Goal: Task Accomplishment & Management: Manage account settings

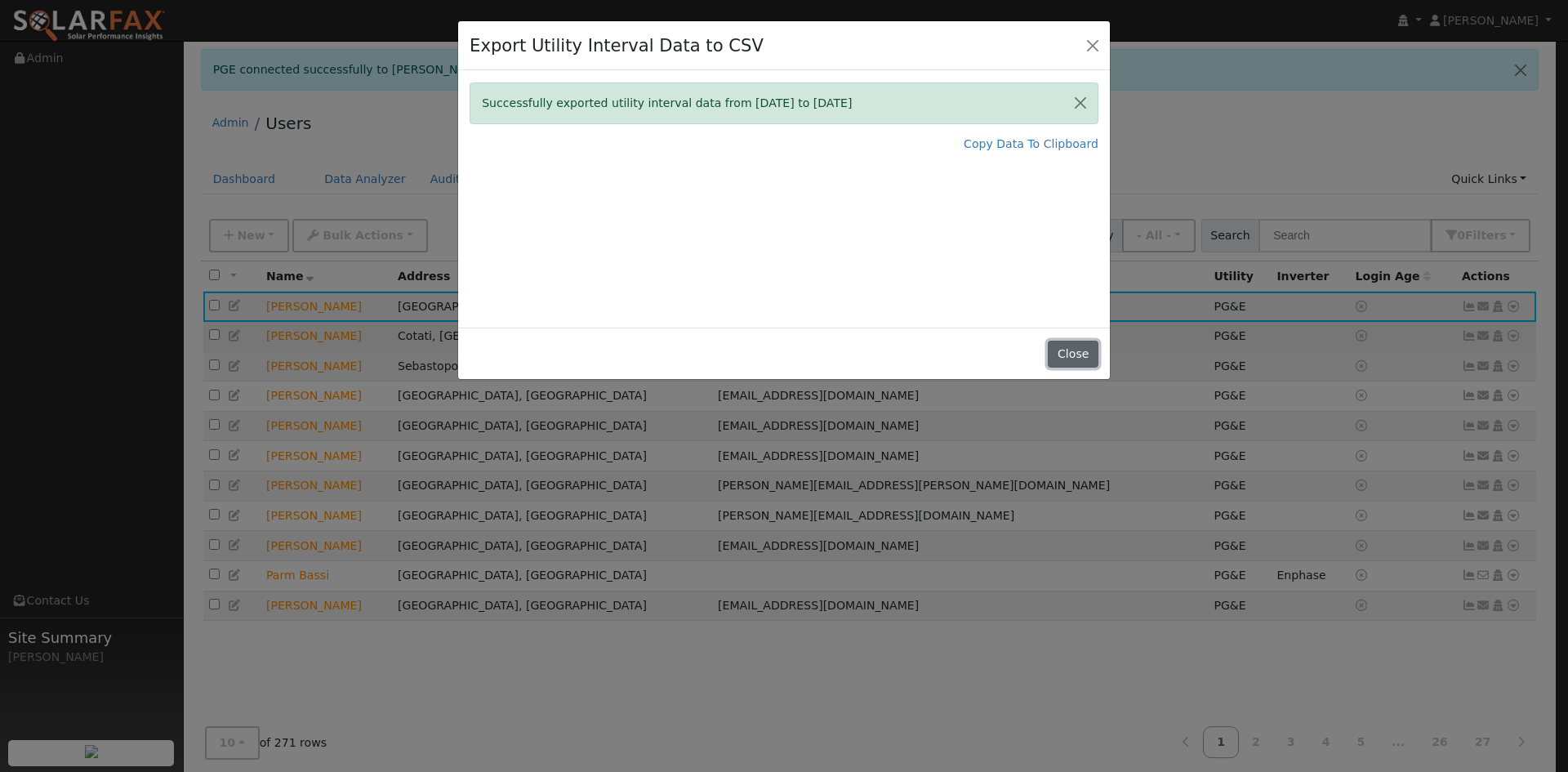
click at [1067, 341] on button "Close" at bounding box center [1073, 354] width 50 height 27
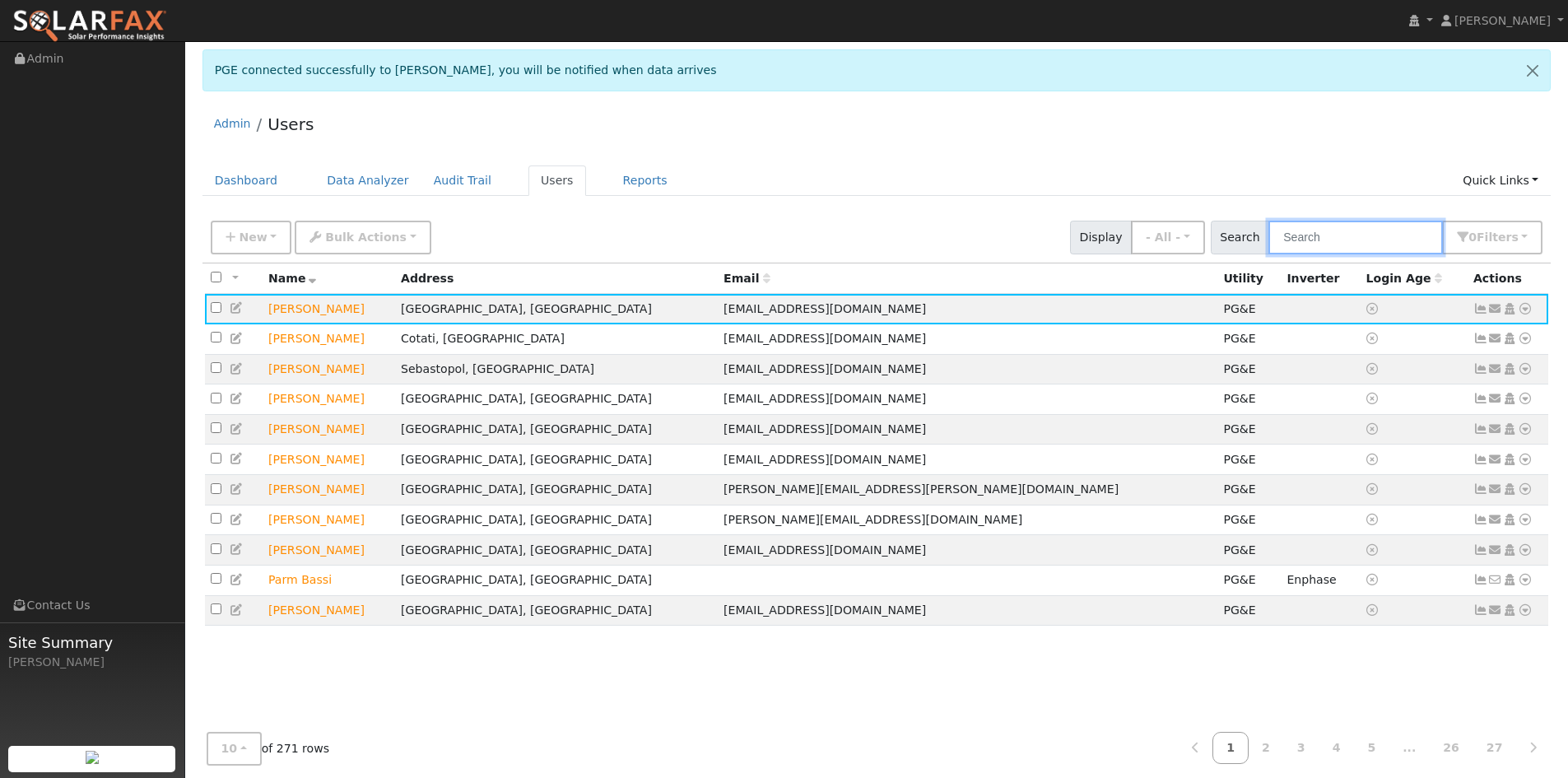
drag, startPoint x: 1359, startPoint y: 248, endPoint x: 1352, endPoint y: 238, distance: 12.2
click at [1355, 242] on input "text" at bounding box center [1356, 238] width 175 height 34
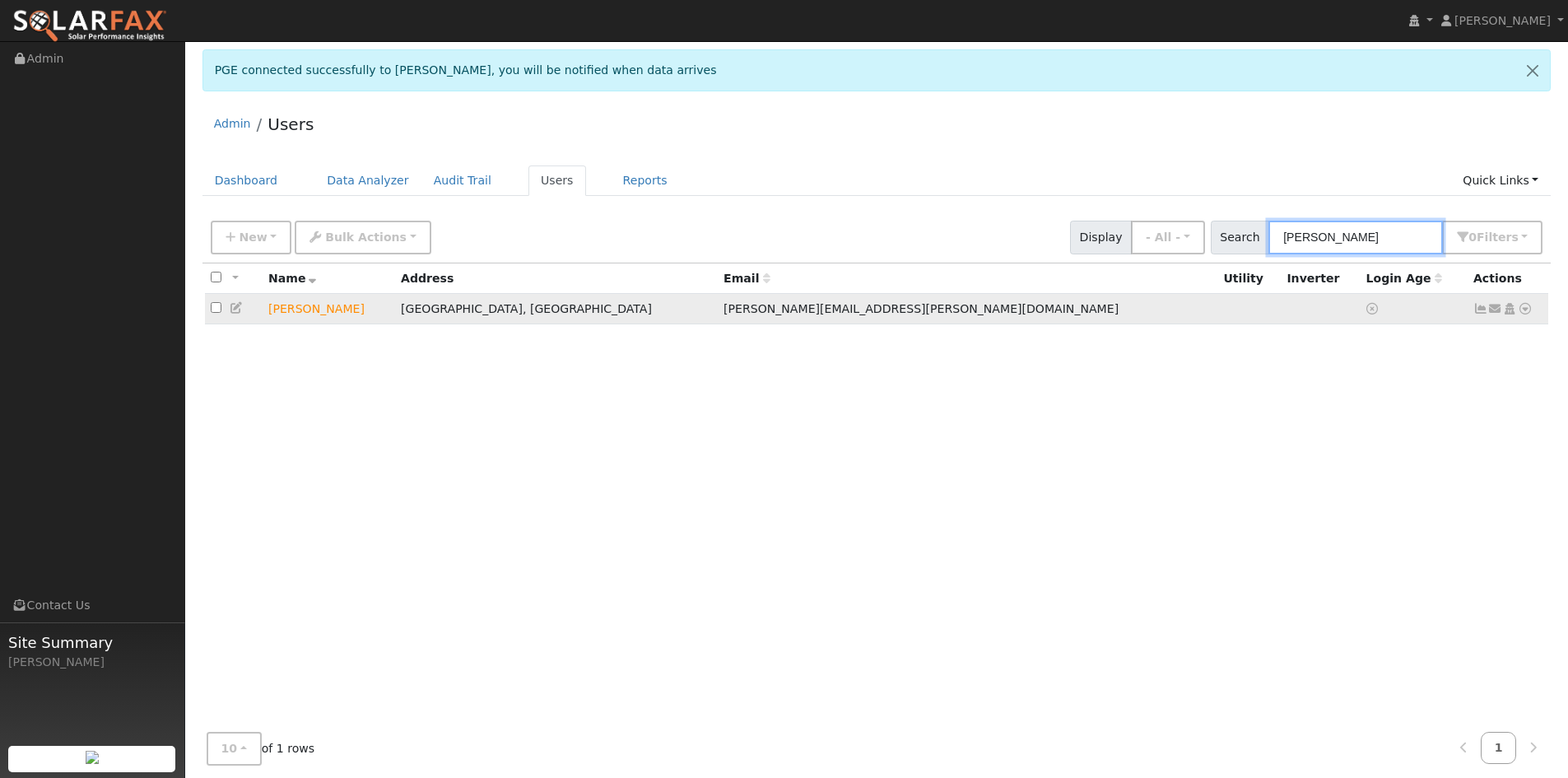
type input "[PERSON_NAME]"
click at [238, 311] on icon at bounding box center [238, 308] width 15 height 12
type input "[DATE]"
checkbox input "true"
type input "[PERSON_NAME]"
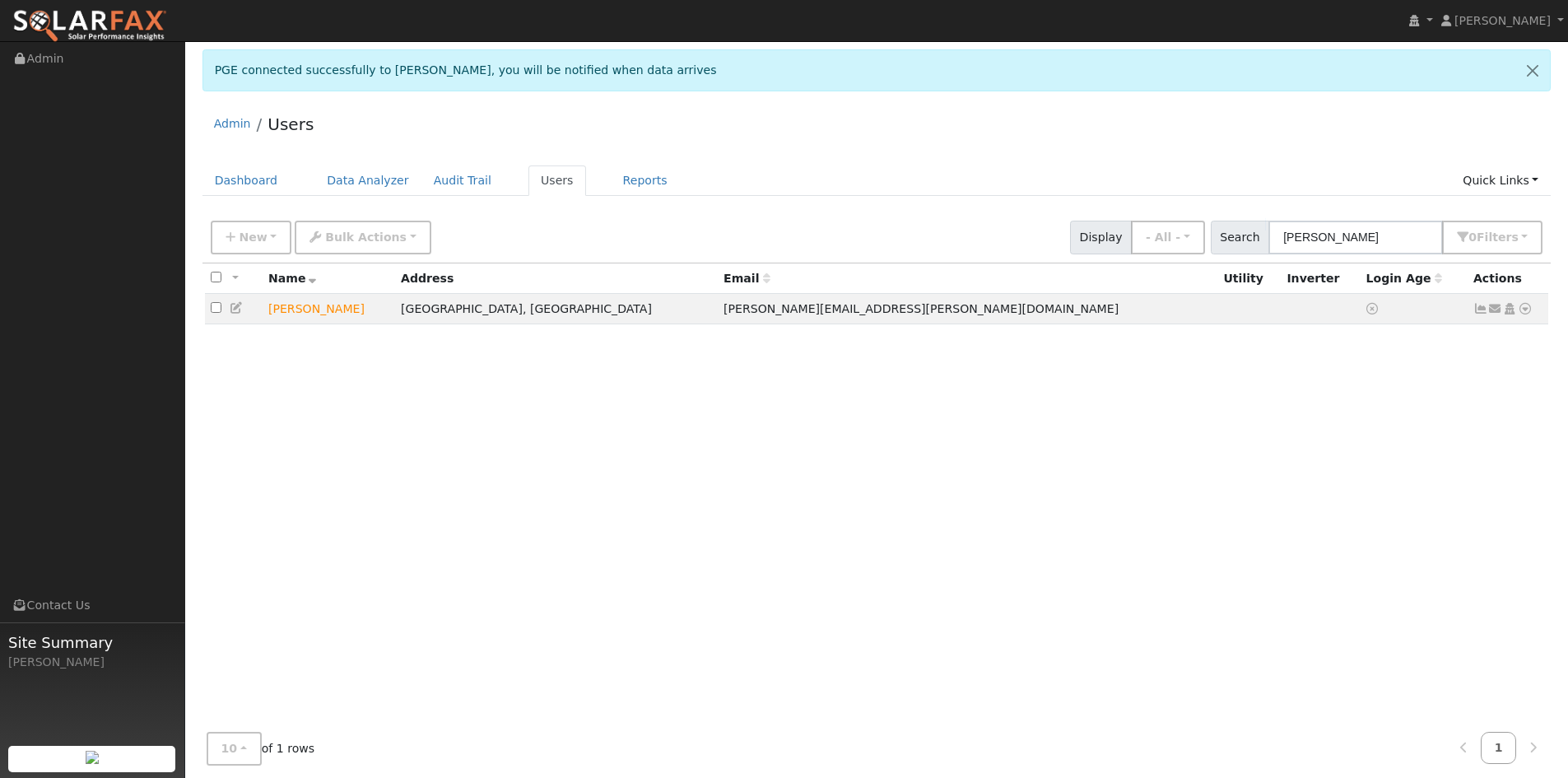
type input "[PERSON_NAME]"
type input "[PERSON_NAME][EMAIL_ADDRESS][PERSON_NAME][DOMAIN_NAME]"
type input "[PHONE_NUMBER]"
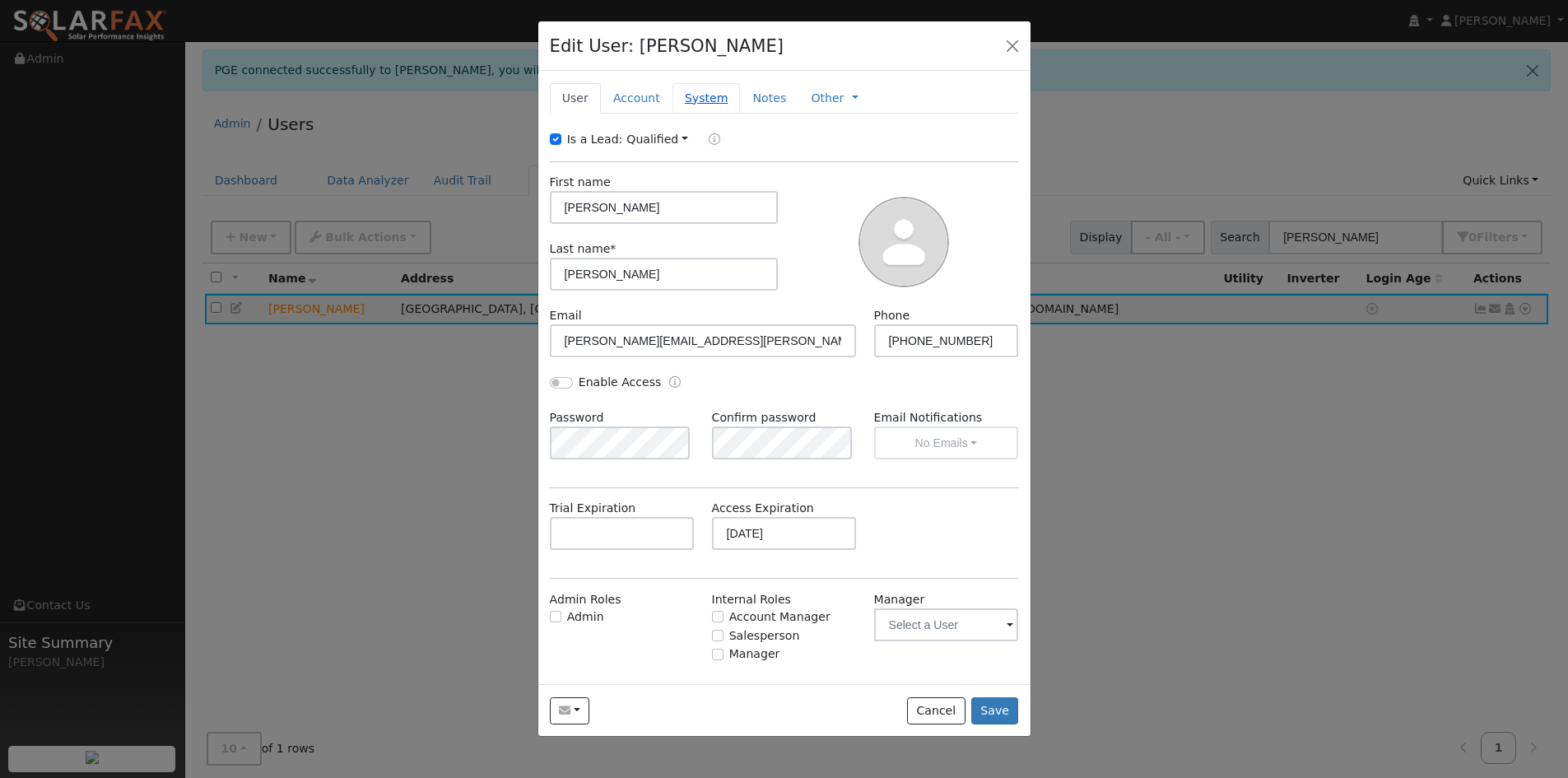
click at [695, 96] on link "System" at bounding box center [706, 98] width 68 height 30
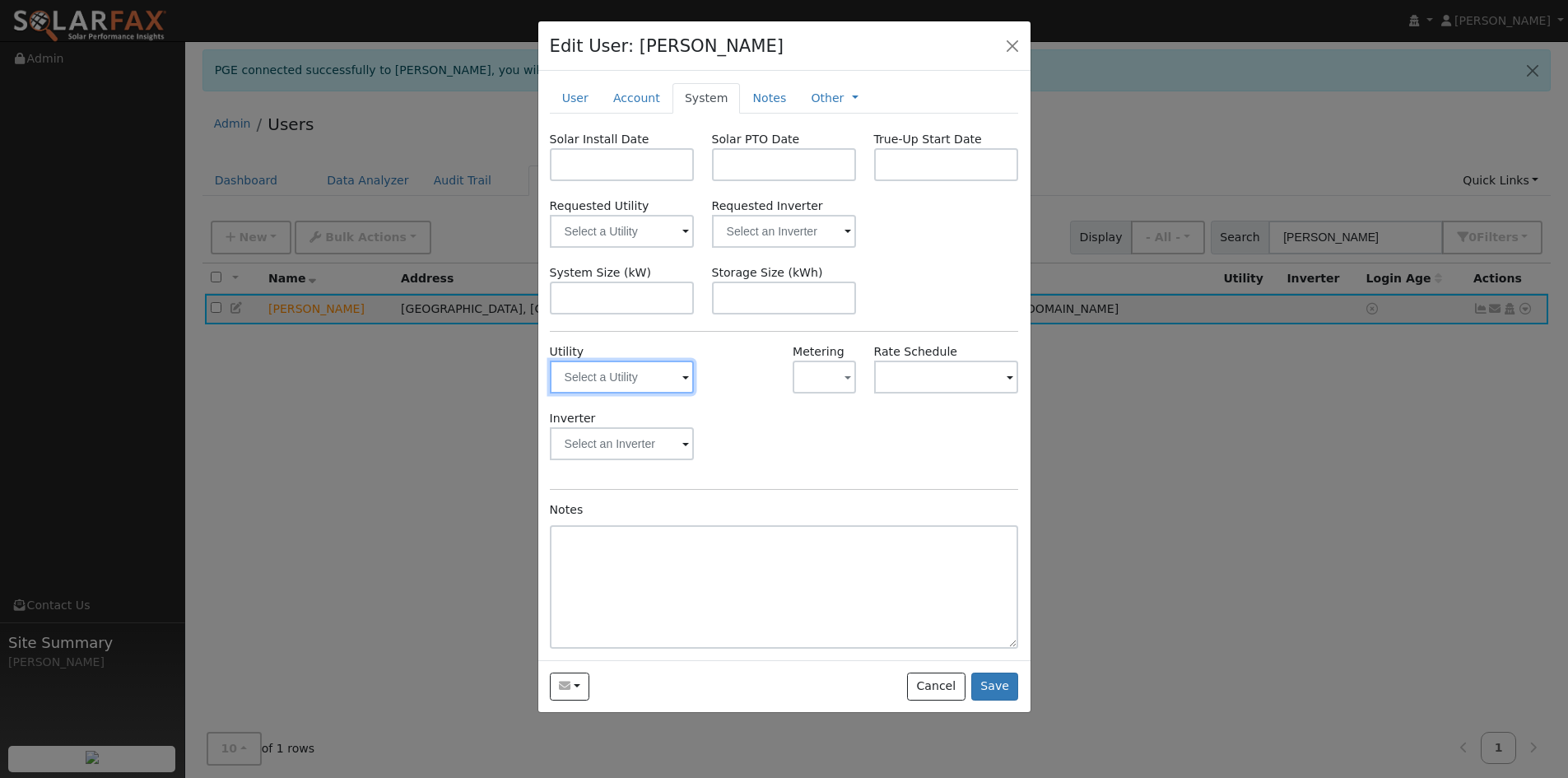
click at [691, 373] on input "text" at bounding box center [622, 376] width 145 height 33
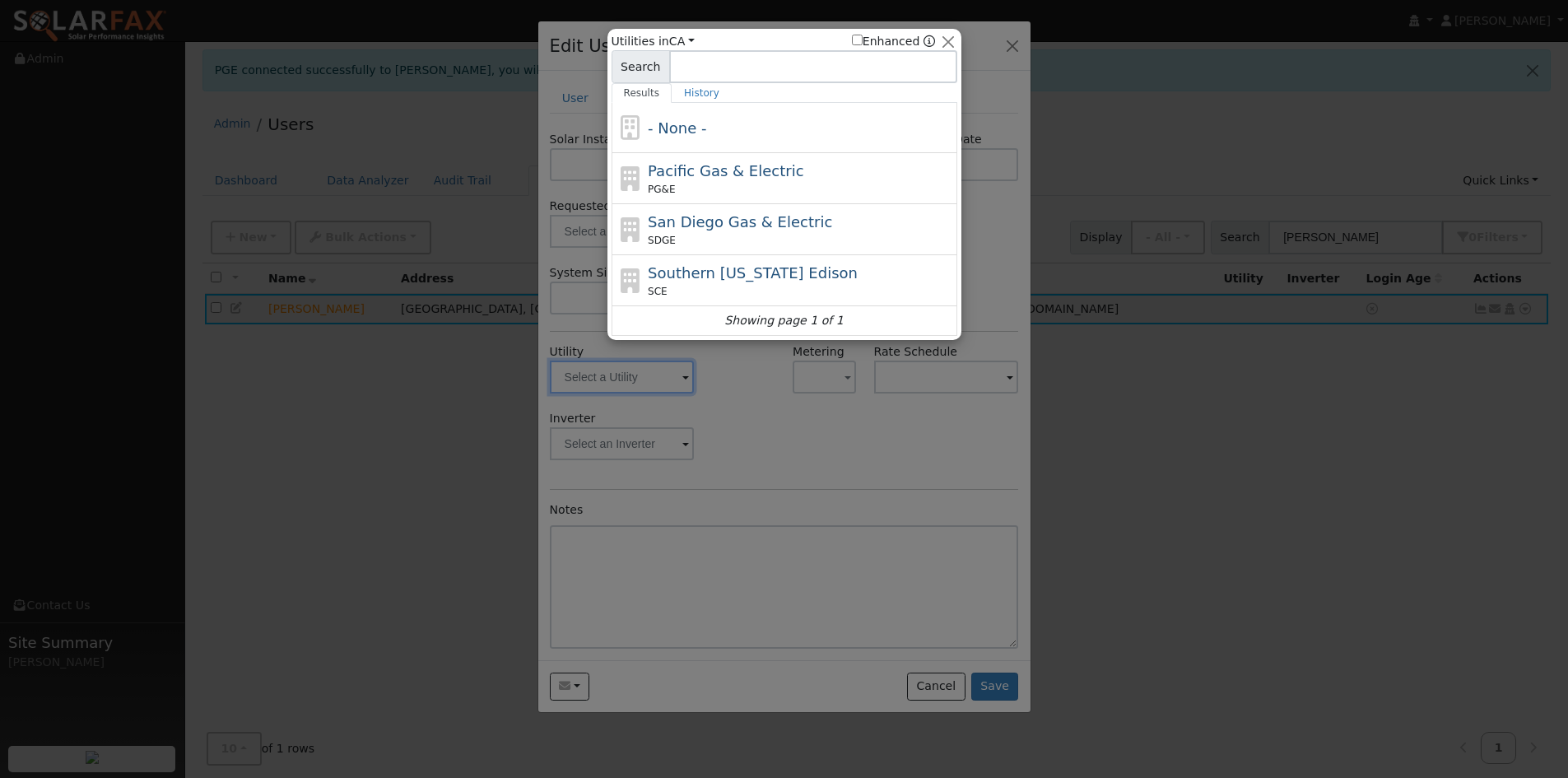
click at [678, 378] on div at bounding box center [784, 389] width 1568 height 778
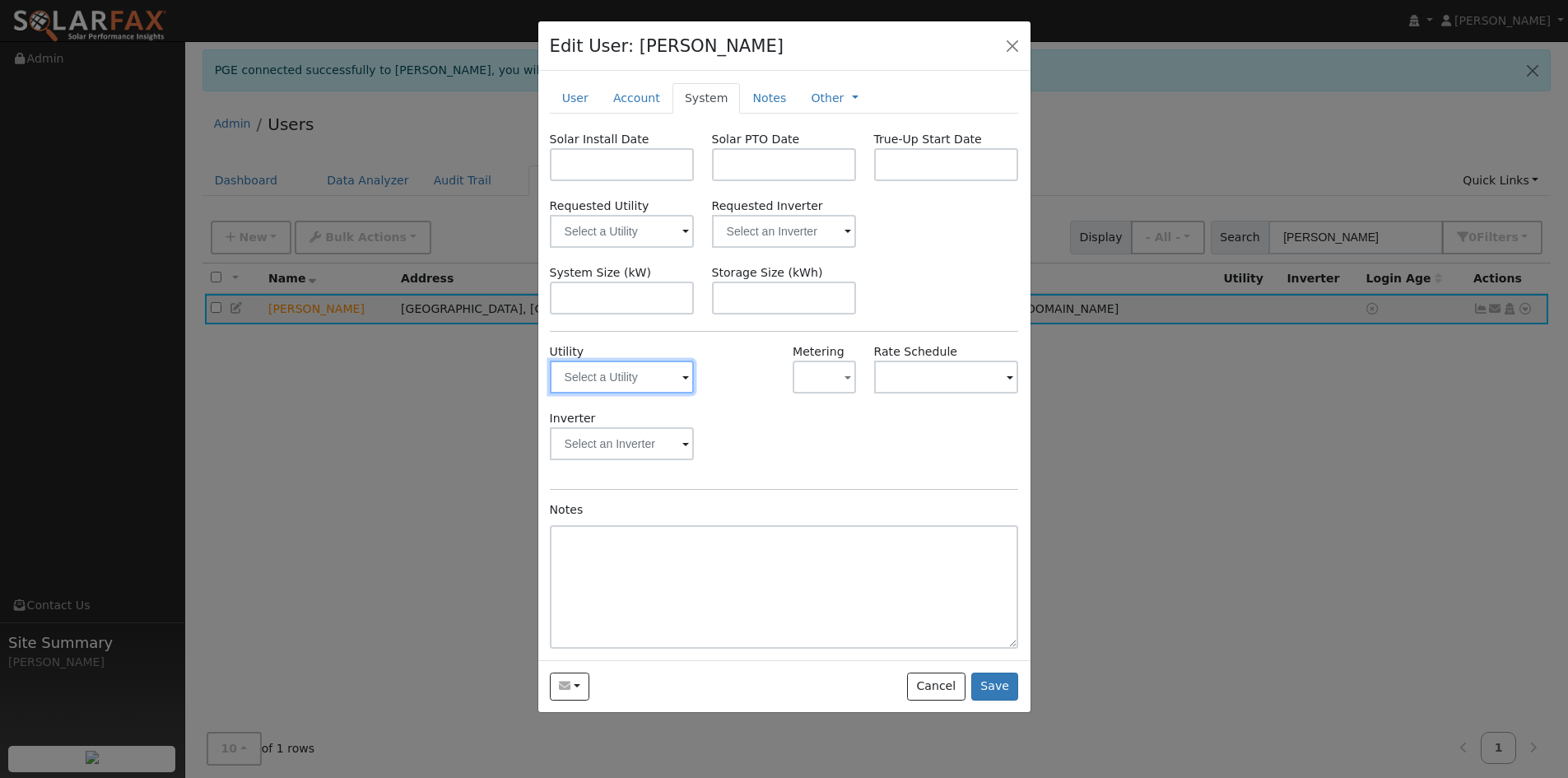
click at [679, 373] on input "text" at bounding box center [622, 376] width 145 height 33
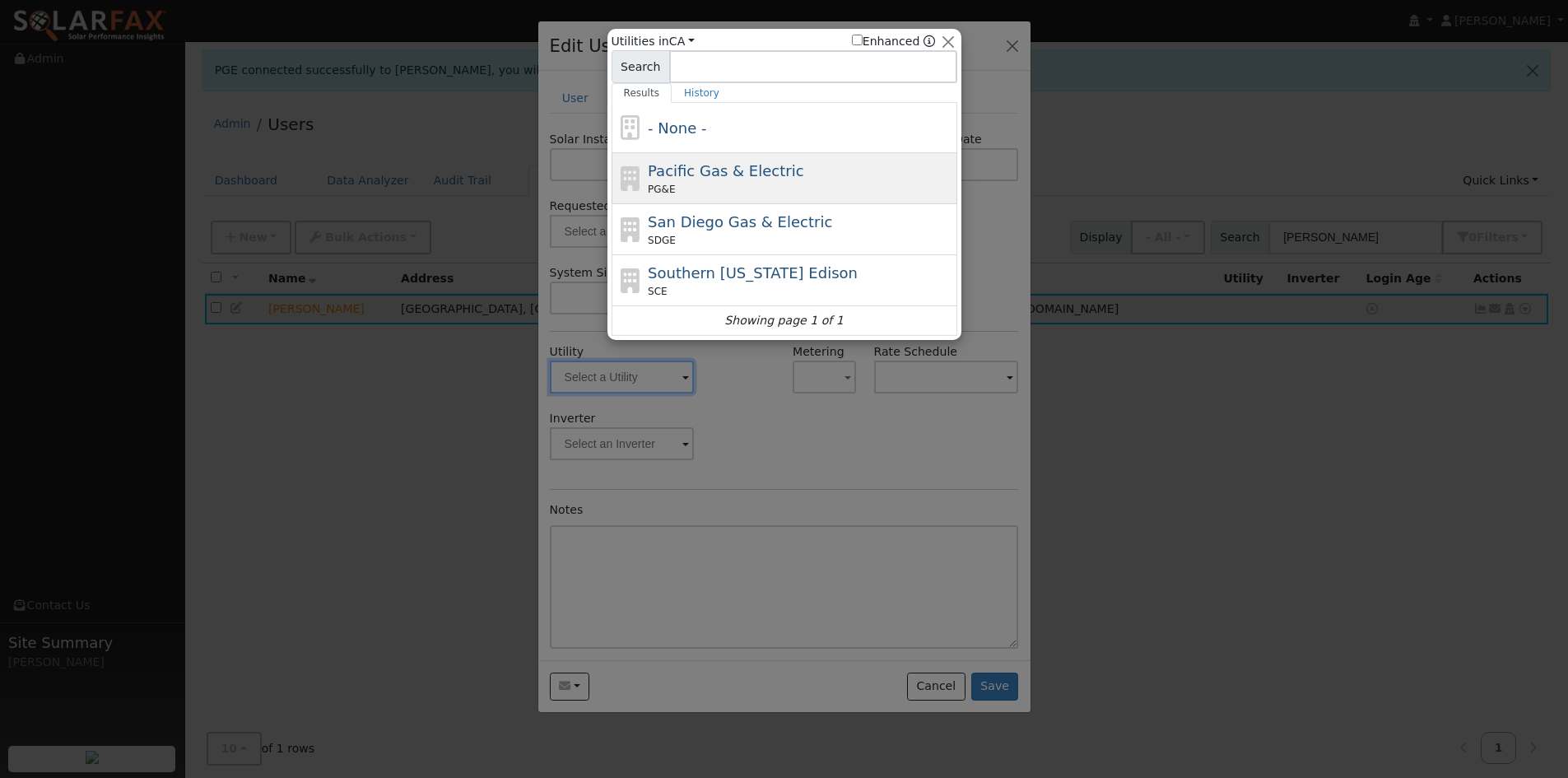
click at [702, 166] on span "Pacific Gas & Electric" at bounding box center [725, 170] width 155 height 18
type input "PG&E"
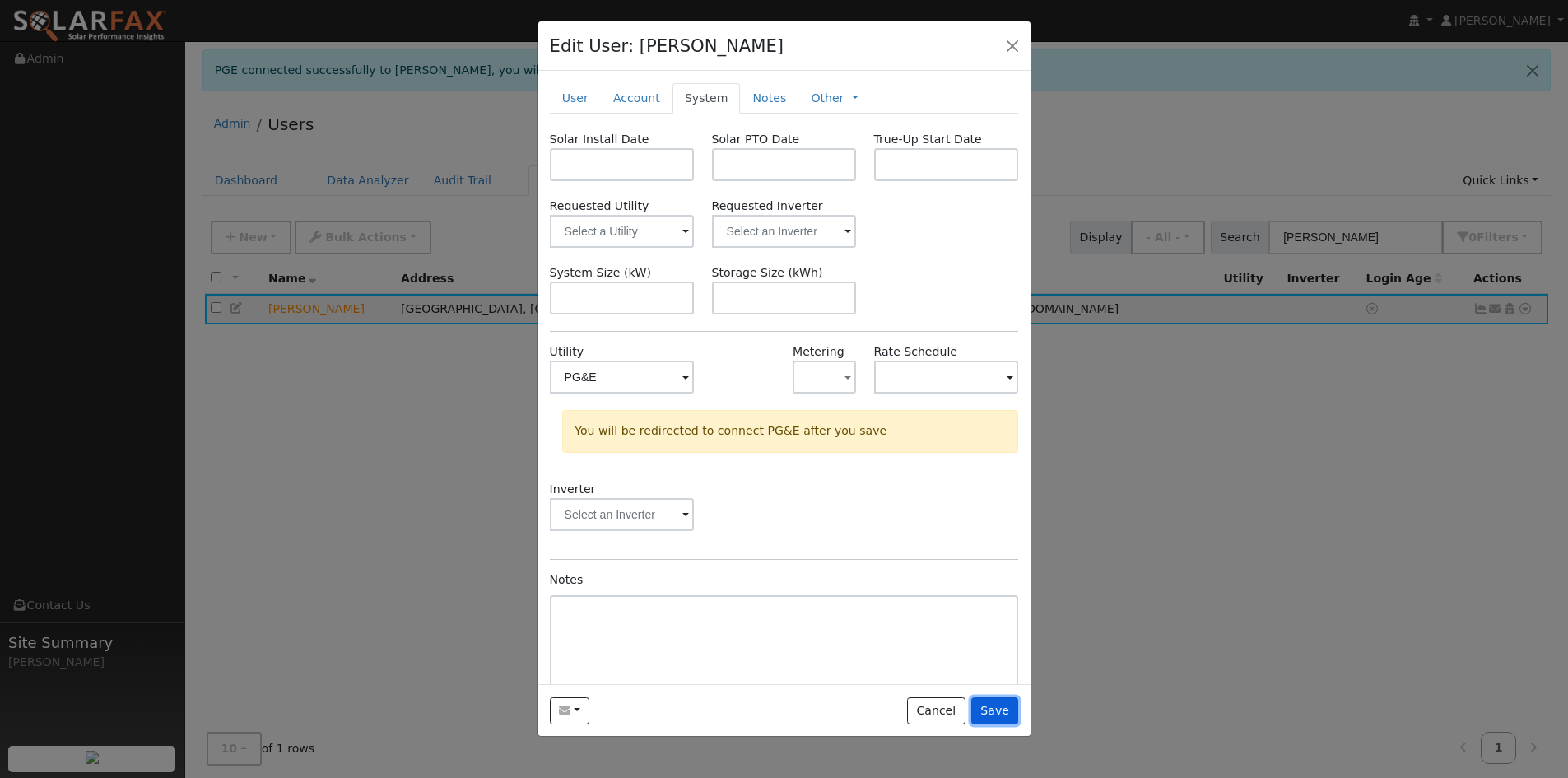
click at [1005, 703] on button "Save" at bounding box center [995, 710] width 48 height 28
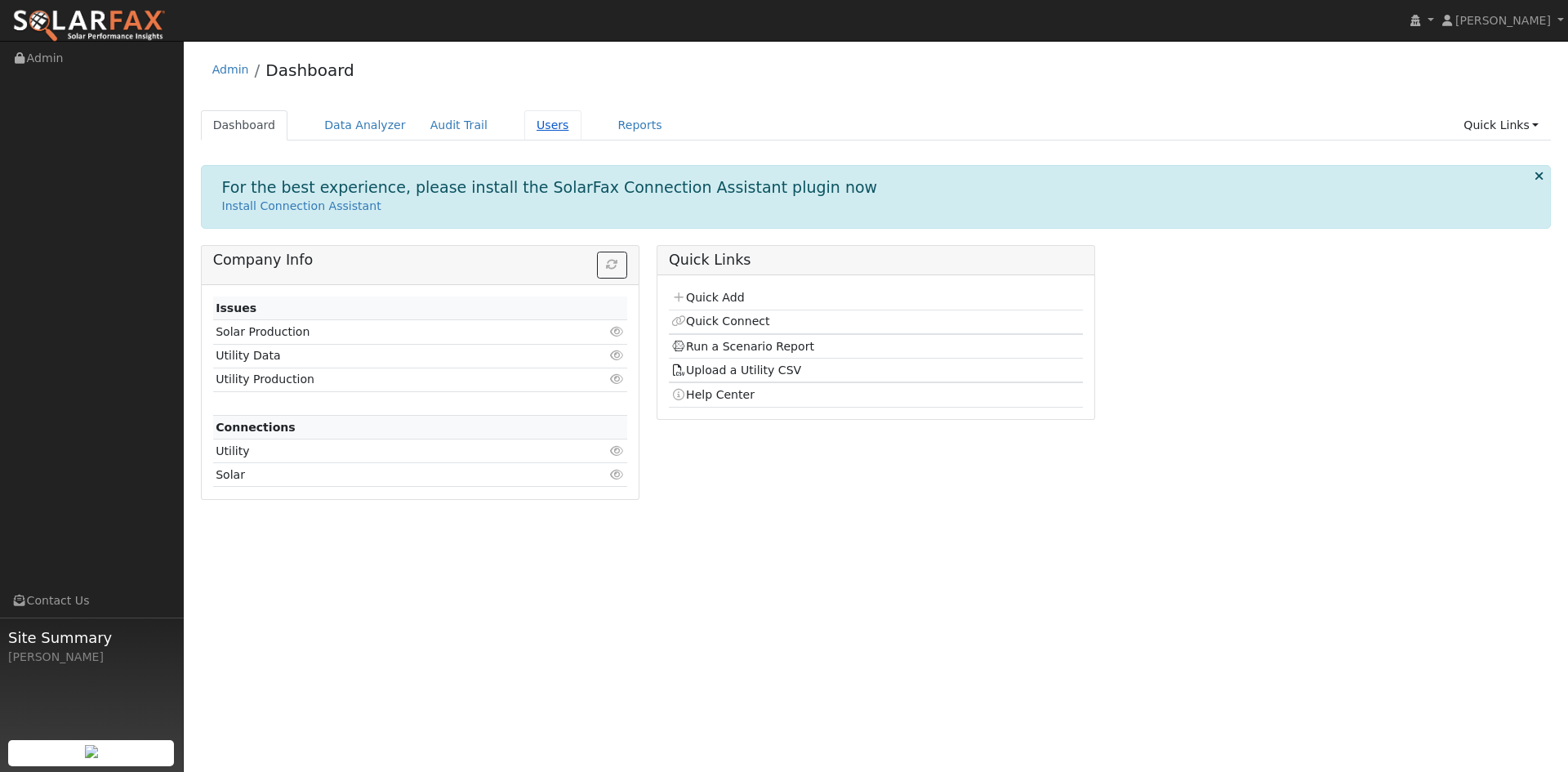
click at [529, 125] on link "Users" at bounding box center [552, 125] width 57 height 30
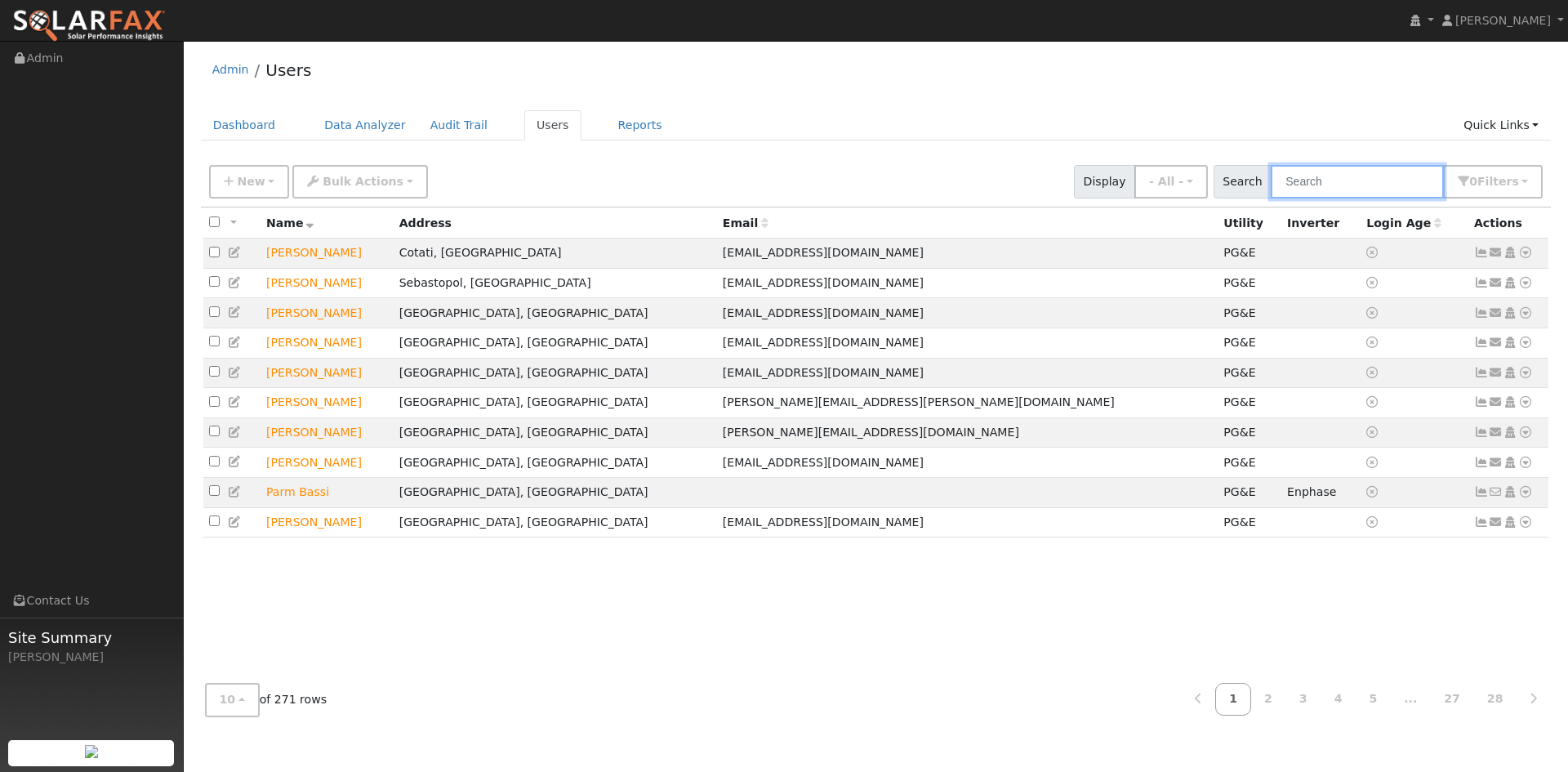
click at [1363, 195] on input "text" at bounding box center [1358, 182] width 173 height 33
click at [1336, 183] on input "text" at bounding box center [1358, 182] width 173 height 33
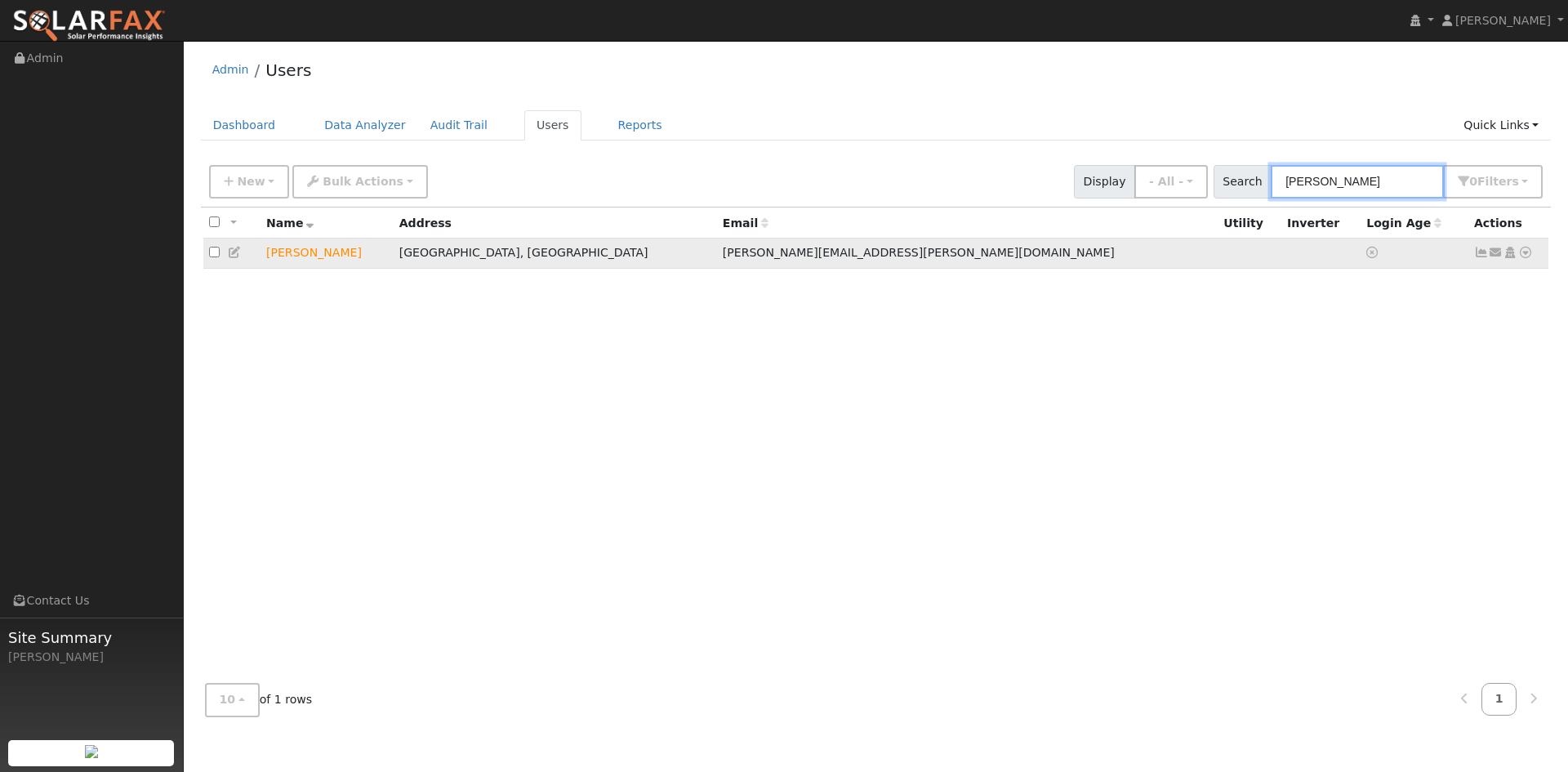
type input "[PERSON_NAME]"
click at [236, 253] on icon at bounding box center [236, 252] width 15 height 12
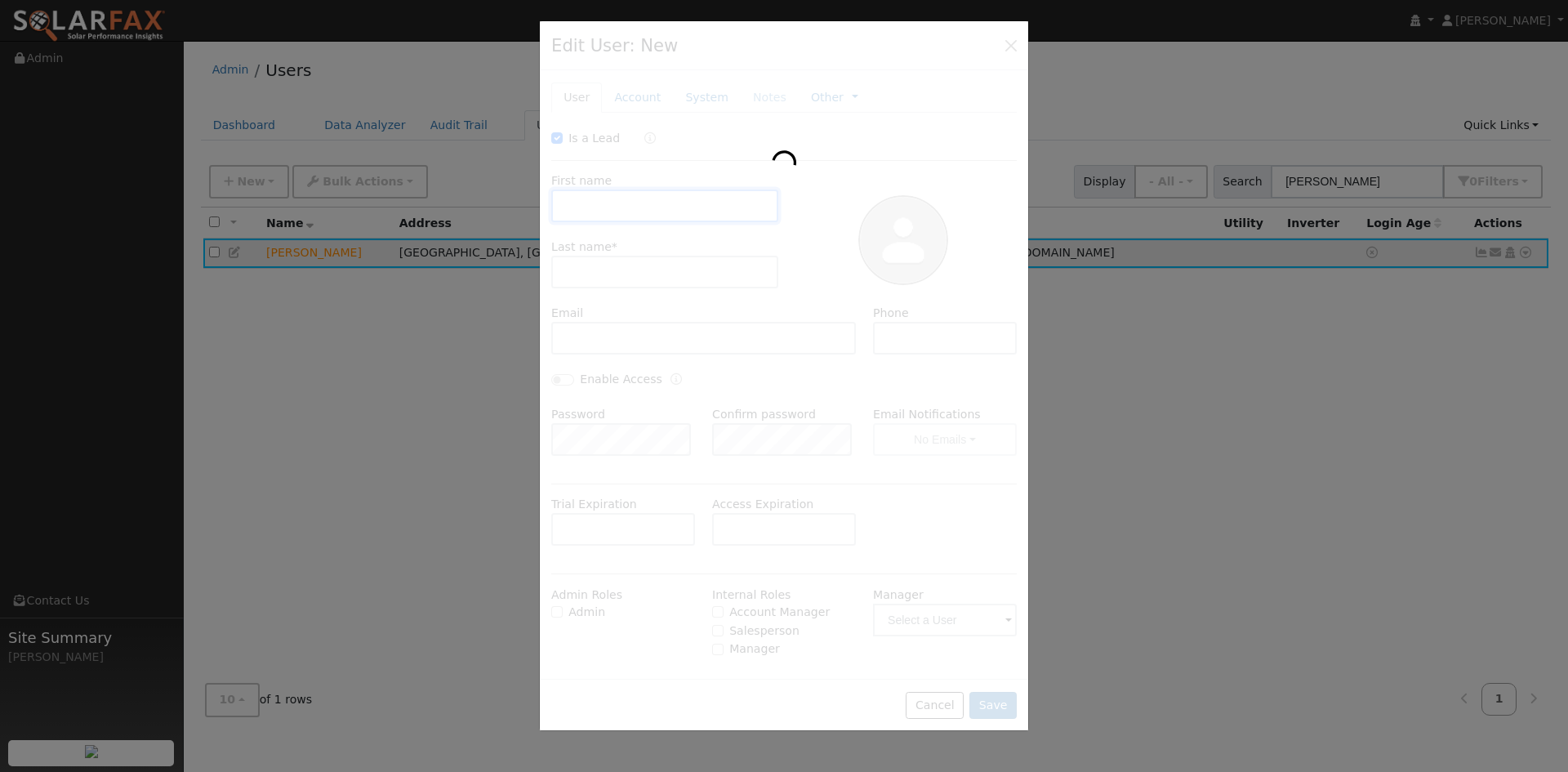
type input "[DATE]"
checkbox input "true"
type input "[PERSON_NAME]"
type input "[PERSON_NAME][EMAIL_ADDRESS][PERSON_NAME][DOMAIN_NAME]"
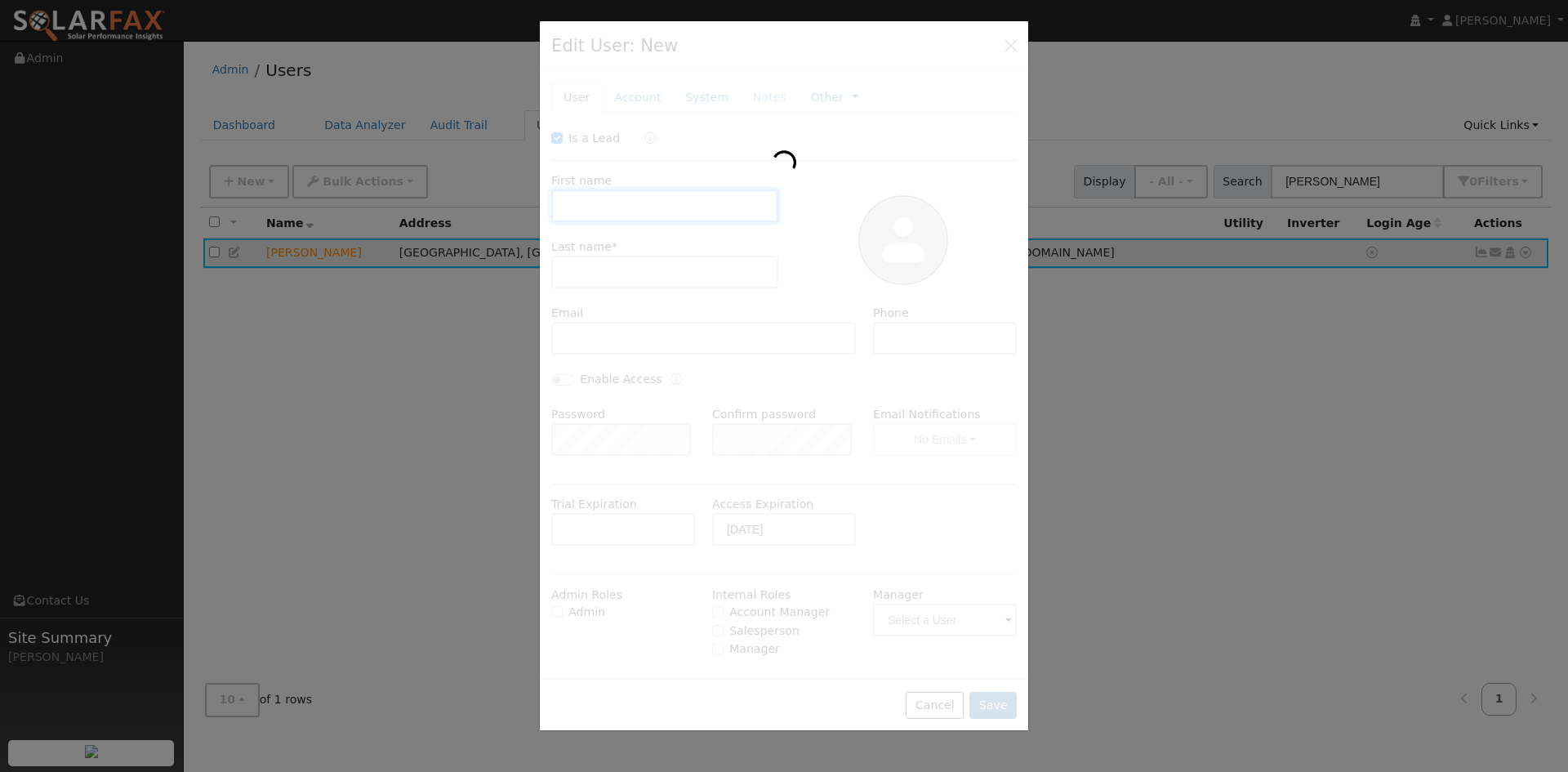
type input "[PHONE_NUMBER]"
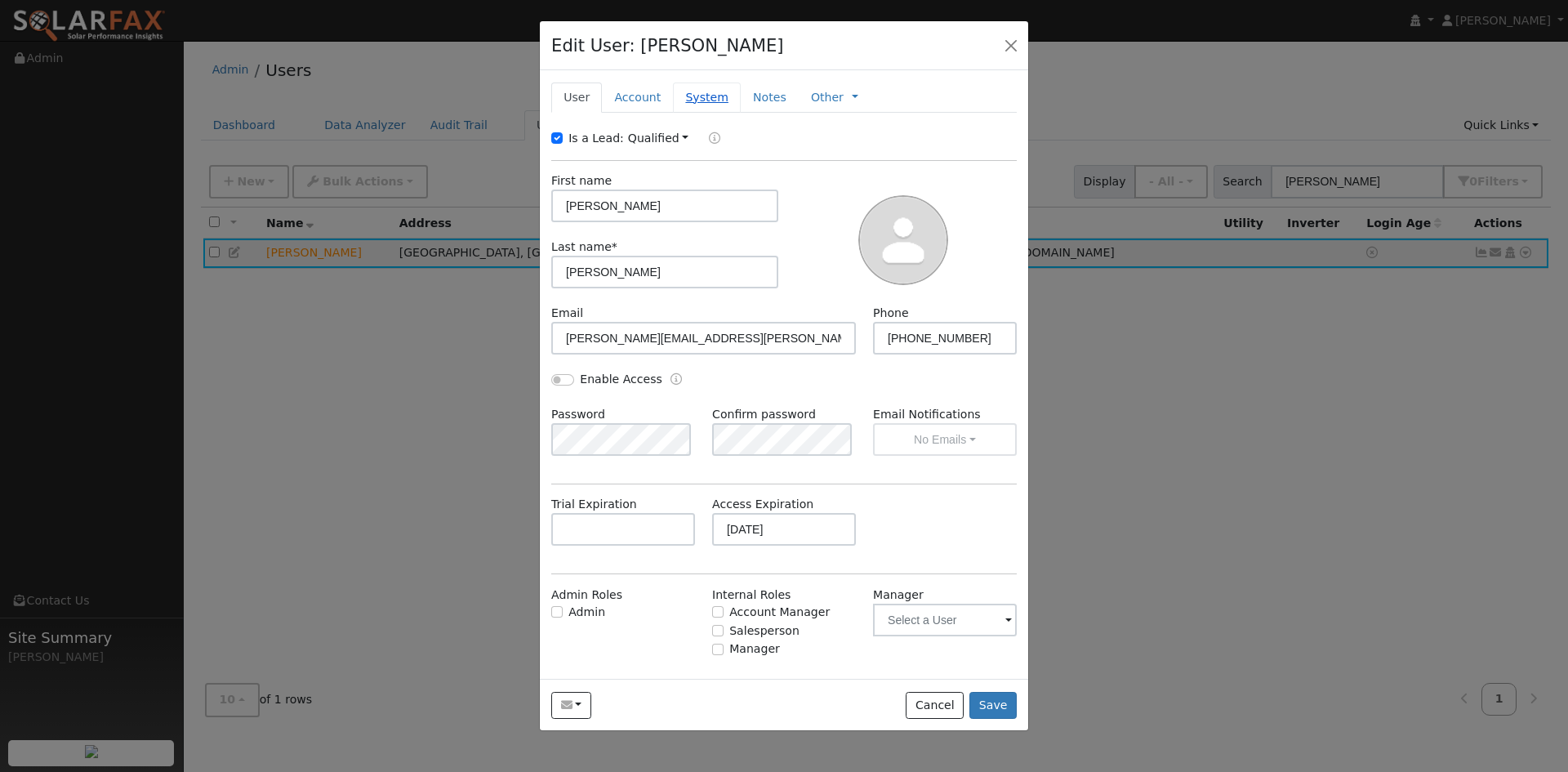
click at [711, 104] on link "System" at bounding box center [707, 97] width 67 height 30
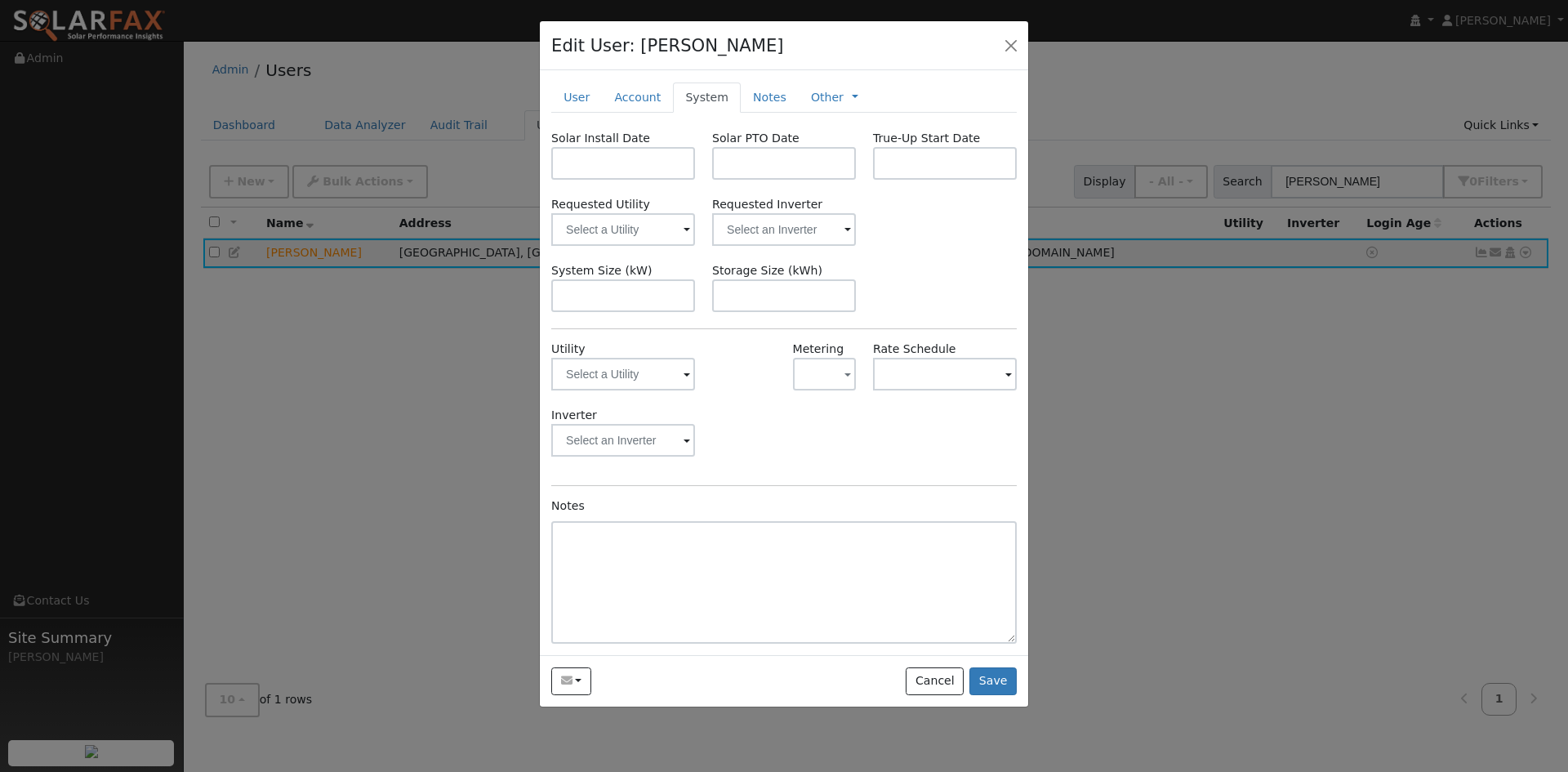
click at [686, 378] on span at bounding box center [687, 375] width 7 height 19
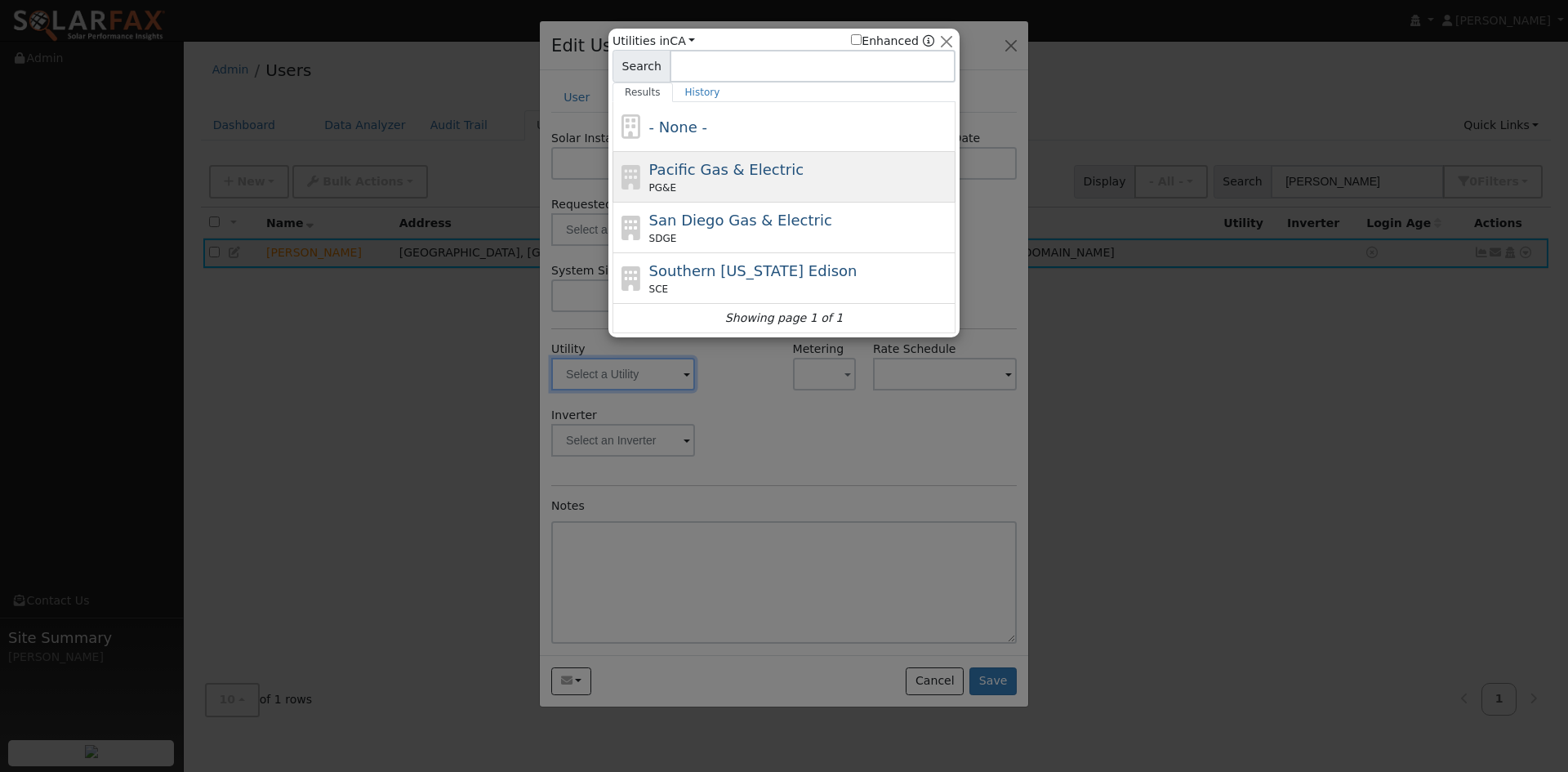
click at [739, 195] on div "PG&E" at bounding box center [801, 188] width 303 height 15
type input "PG&E"
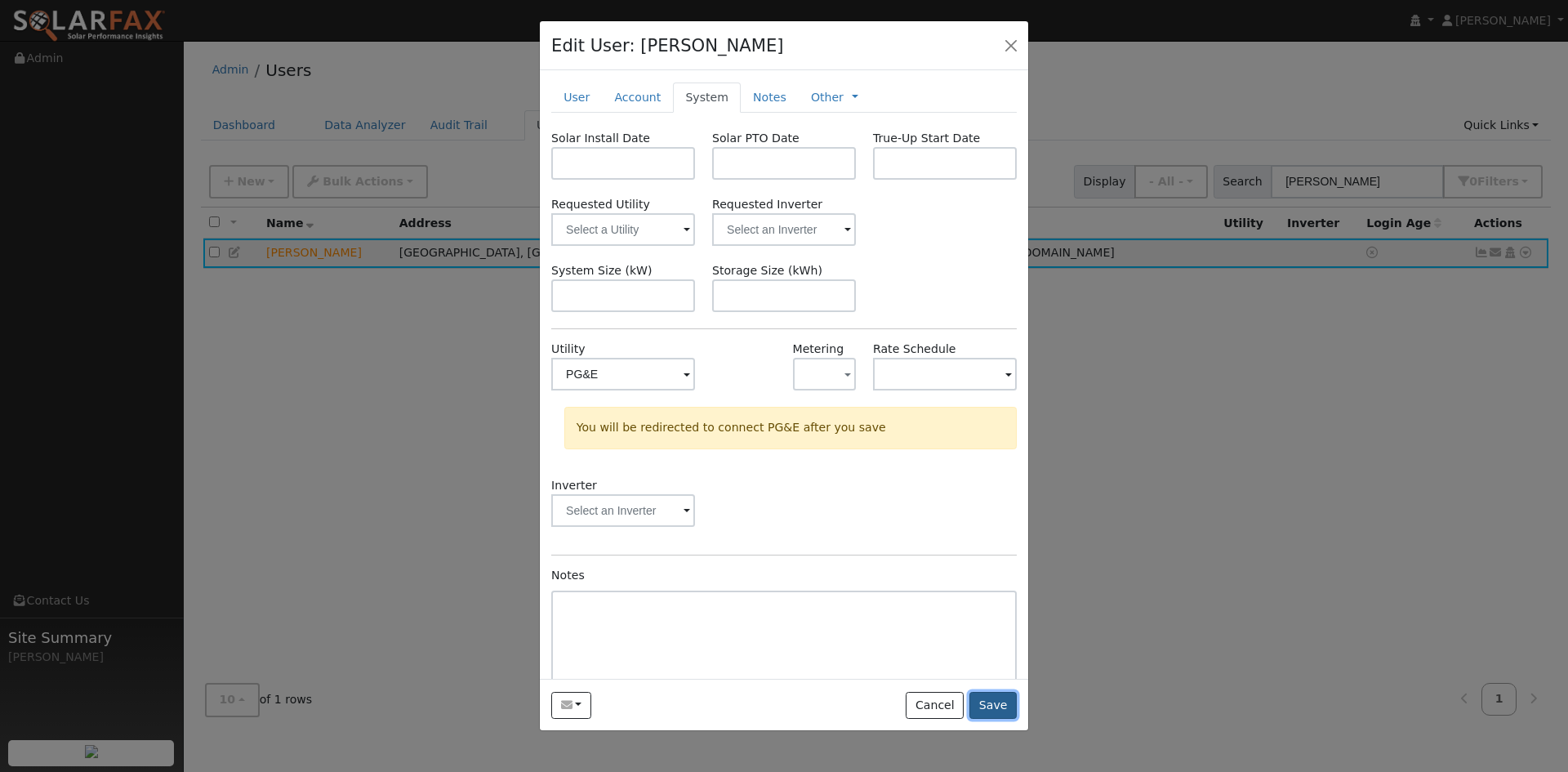
click at [998, 694] on button "Save" at bounding box center [993, 705] width 47 height 27
